Goal: Transaction & Acquisition: Purchase product/service

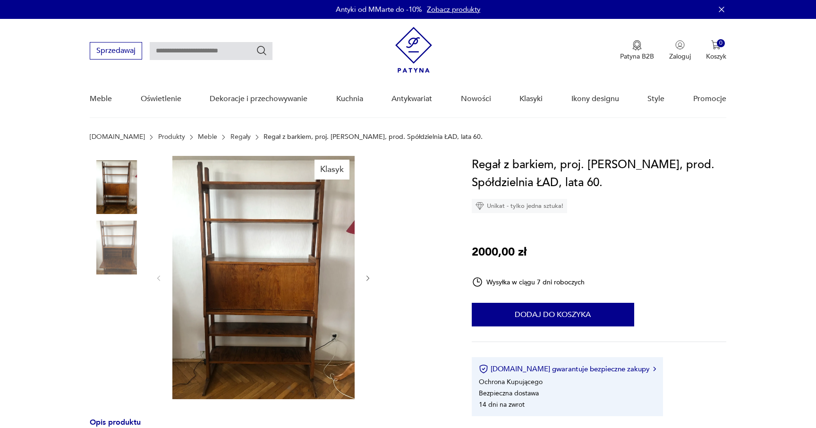
click at [121, 195] on img at bounding box center [117, 187] width 54 height 54
click at [122, 235] on img at bounding box center [117, 248] width 54 height 54
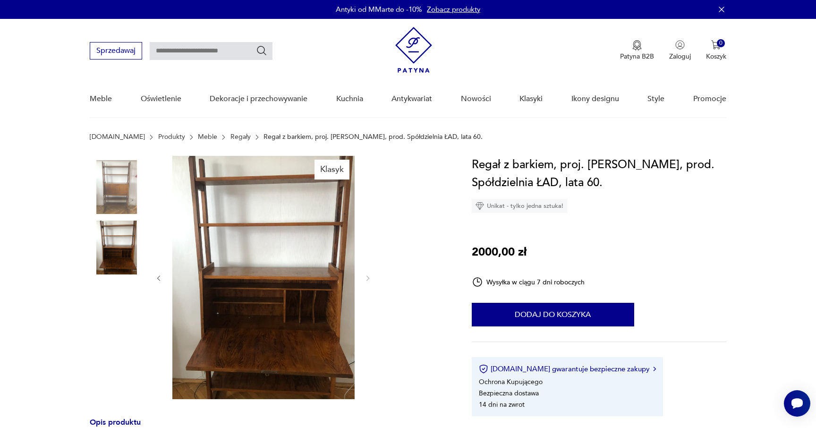
click at [125, 200] on img at bounding box center [117, 187] width 54 height 54
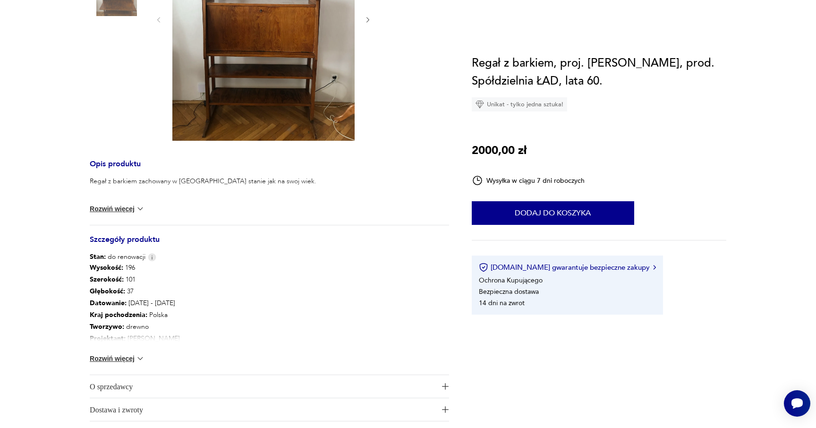
scroll to position [310, 0]
